Goal: Task Accomplishment & Management: Use online tool/utility

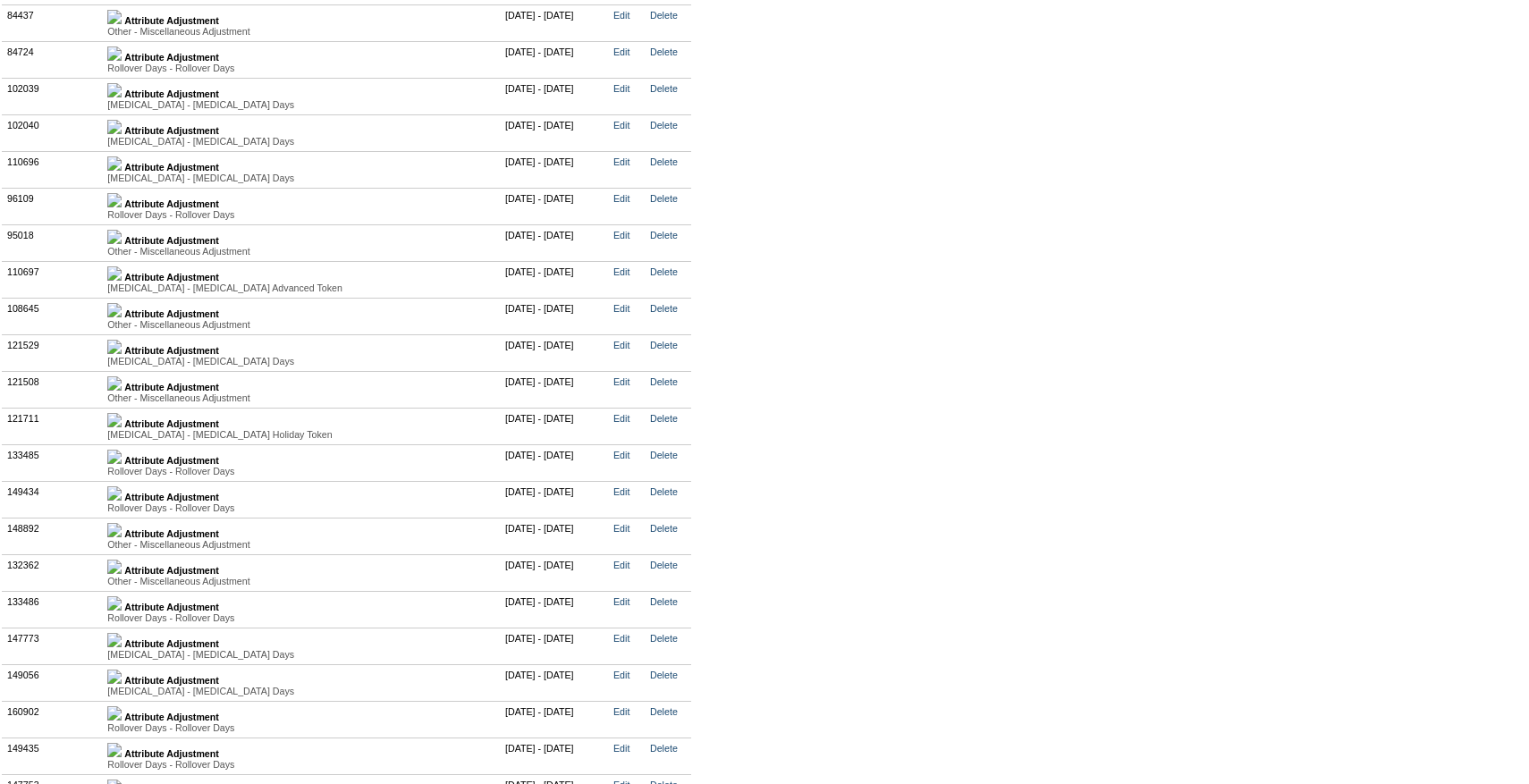
scroll to position [4469, 0]
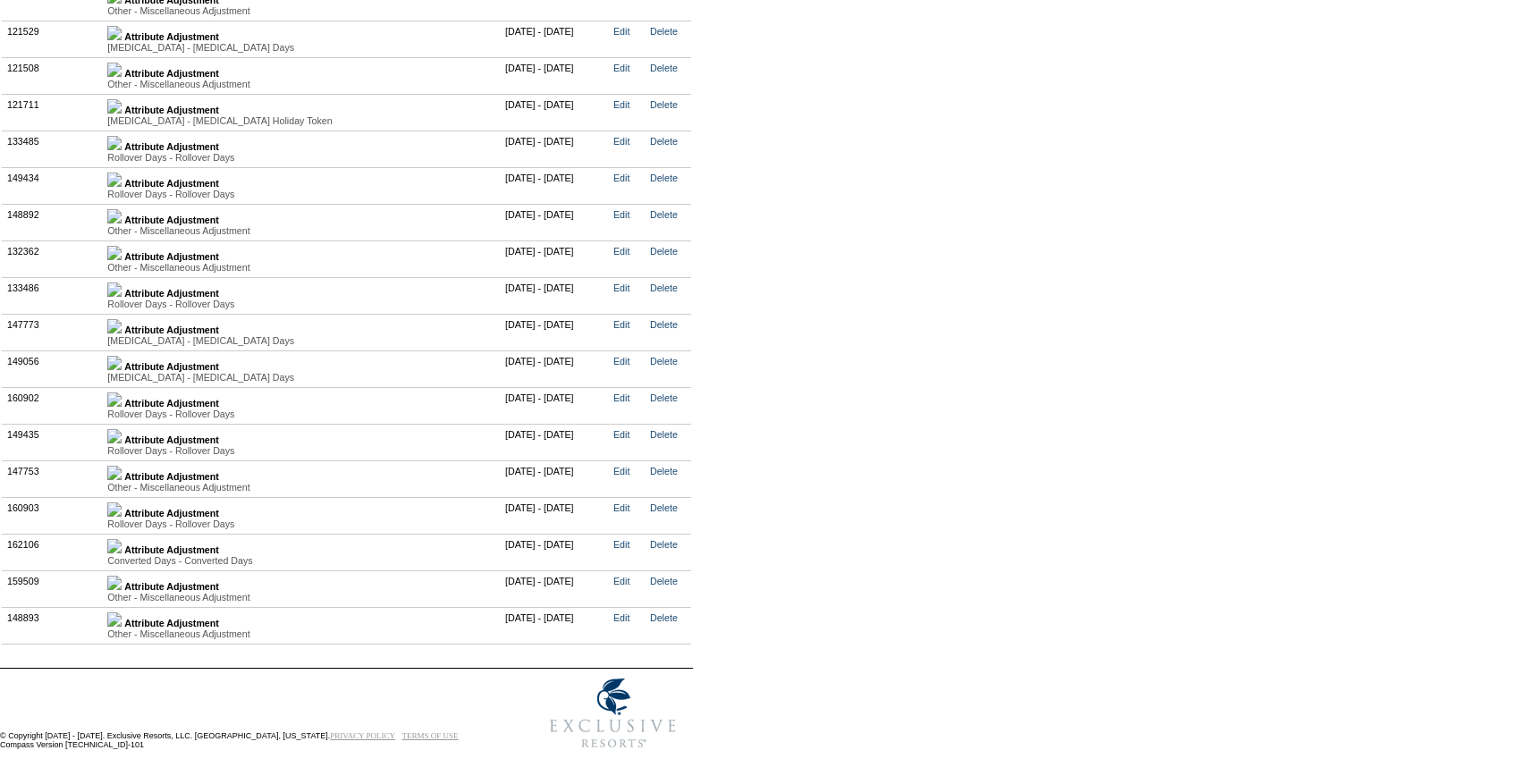
click at [134, 544] on td "Attribute Adjustment Converted Days - Converted Days Value Type Attribute Descr…" at bounding box center [301, 552] width 398 height 36
click at [122, 544] on img at bounding box center [114, 546] width 15 height 15
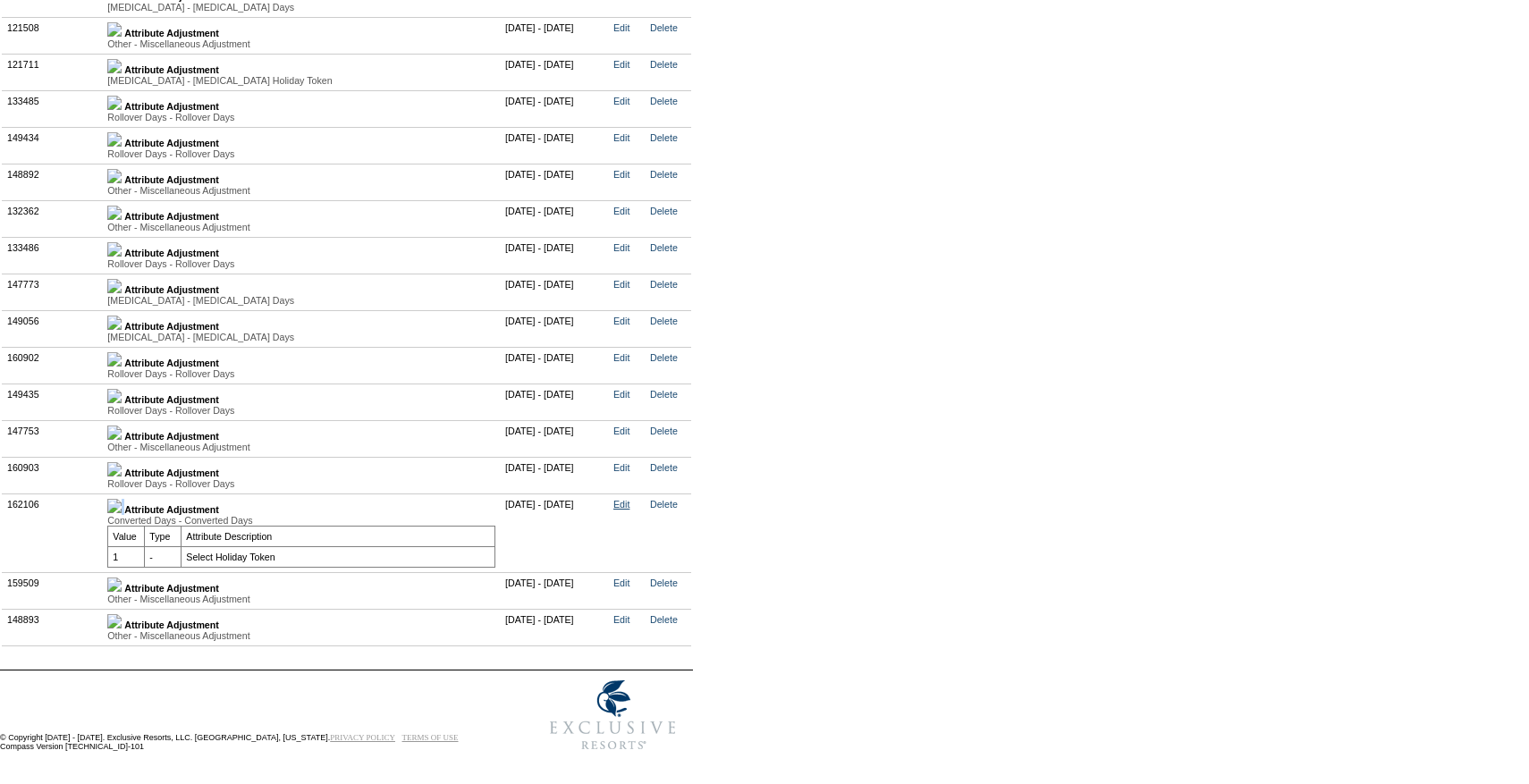
click at [629, 509] on link "Edit" at bounding box center [622, 505] width 16 height 11
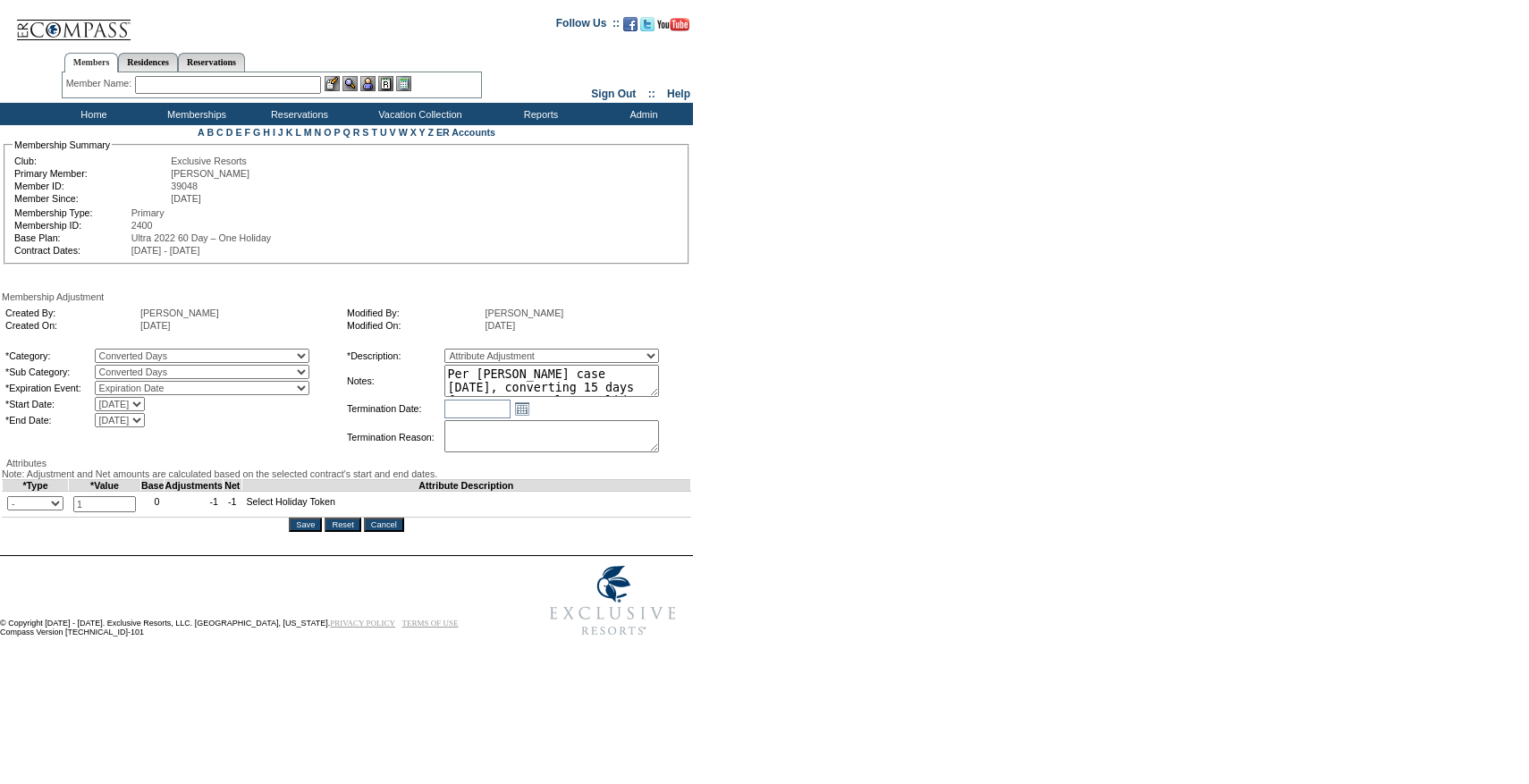
click at [58, 510] on select "+ - Override" at bounding box center [35, 504] width 56 height 15
select select "1"
click at [12, 510] on select "+ - Override" at bounding box center [35, 504] width 56 height 15
click at [321, 532] on input "Save" at bounding box center [305, 524] width 33 height 15
